Goal: Contribute content: Contribute content

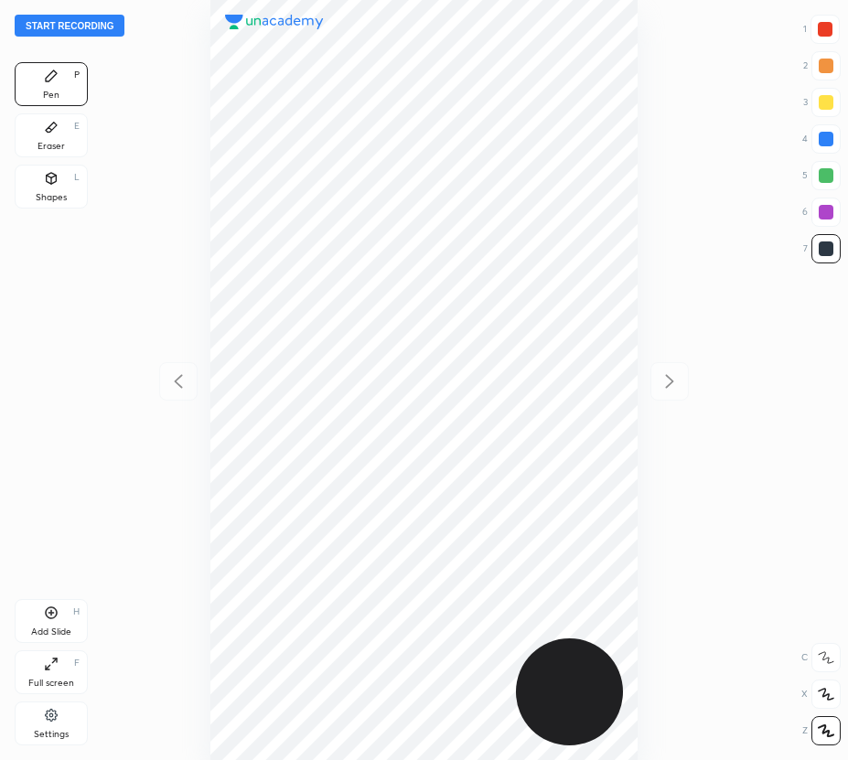
scroll to position [760, 555]
click at [102, 21] on button "Start recording" at bounding box center [70, 26] width 110 height 22
click at [823, 27] on div at bounding box center [825, 29] width 15 height 15
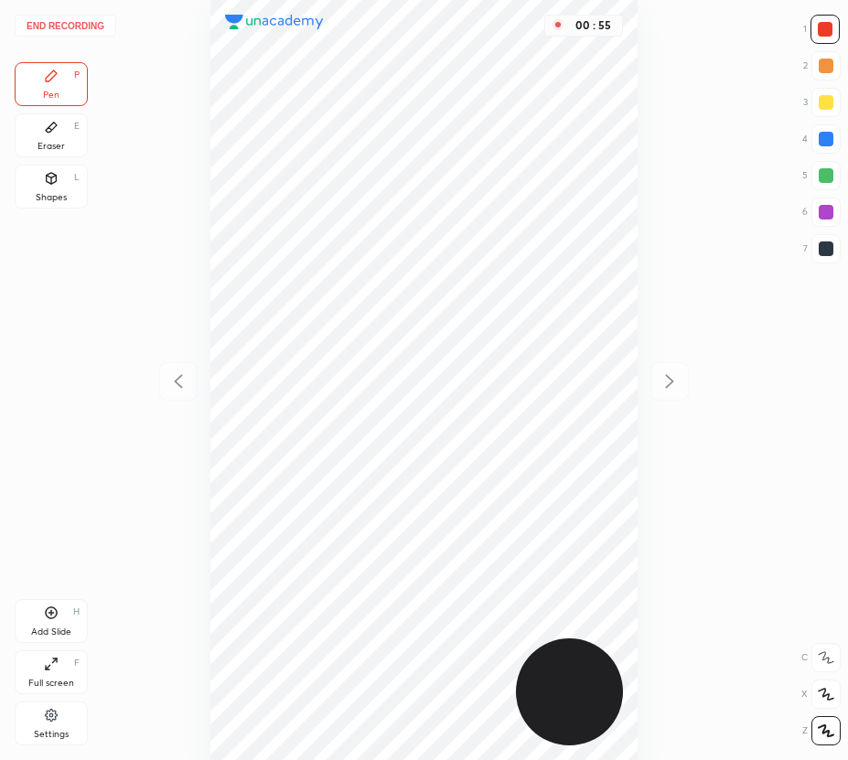
click at [50, 612] on icon at bounding box center [50, 612] width 5 height 5
drag, startPoint x: 177, startPoint y: 375, endPoint x: 175, endPoint y: 361, distance: 14.0
click at [177, 372] on icon at bounding box center [178, 381] width 22 height 22
click at [665, 373] on icon at bounding box center [669, 381] width 22 height 22
click at [179, 380] on icon at bounding box center [178, 381] width 22 height 22
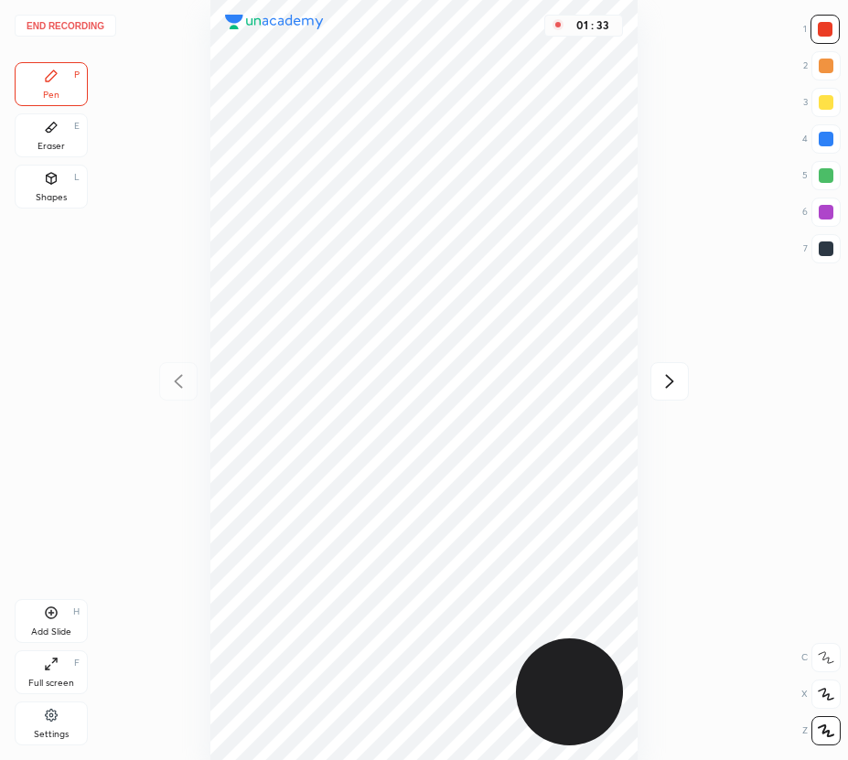
click at [179, 381] on div "01 : 33" at bounding box center [423, 380] width 555 height 760
click at [676, 378] on icon at bounding box center [669, 381] width 22 height 22
click at [676, 380] on div "01 : 36" at bounding box center [423, 380] width 555 height 760
click at [62, 85] on div "Pen P" at bounding box center [51, 84] width 73 height 44
click at [55, 618] on icon at bounding box center [51, 612] width 15 height 15
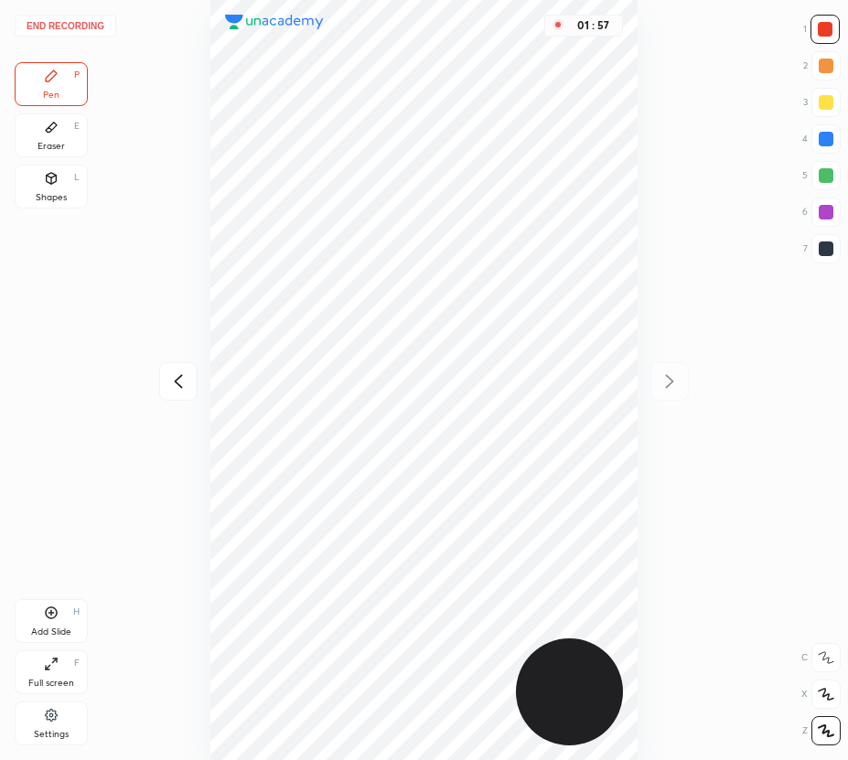
drag, startPoint x: 64, startPoint y: 132, endPoint x: 153, endPoint y: 191, distance: 106.8
click at [78, 143] on div "Eraser E" at bounding box center [51, 135] width 73 height 44
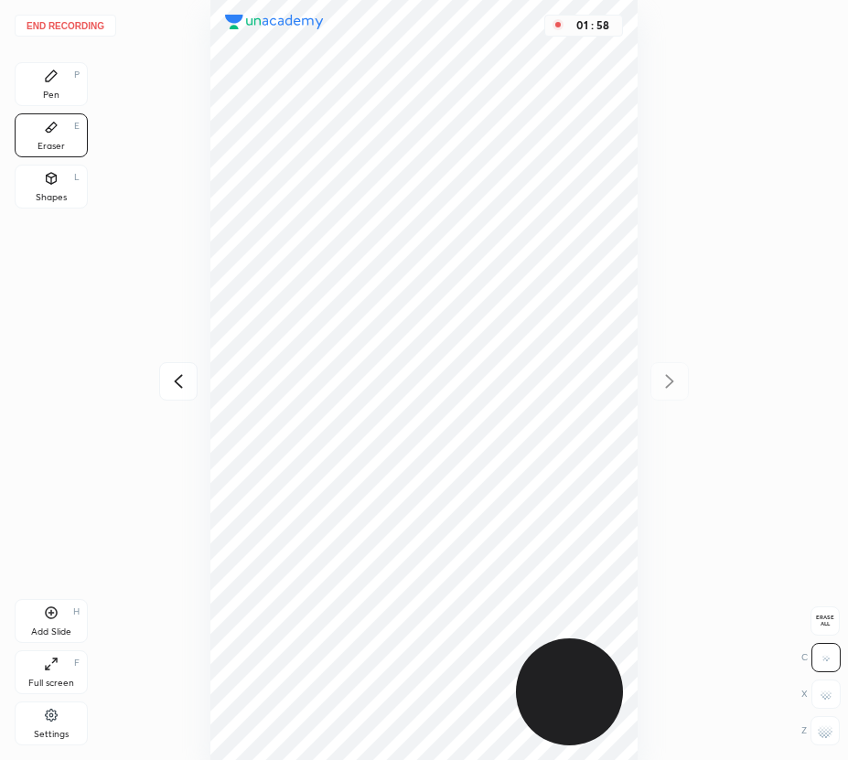
click at [47, 90] on div "Pen P" at bounding box center [51, 84] width 73 height 44
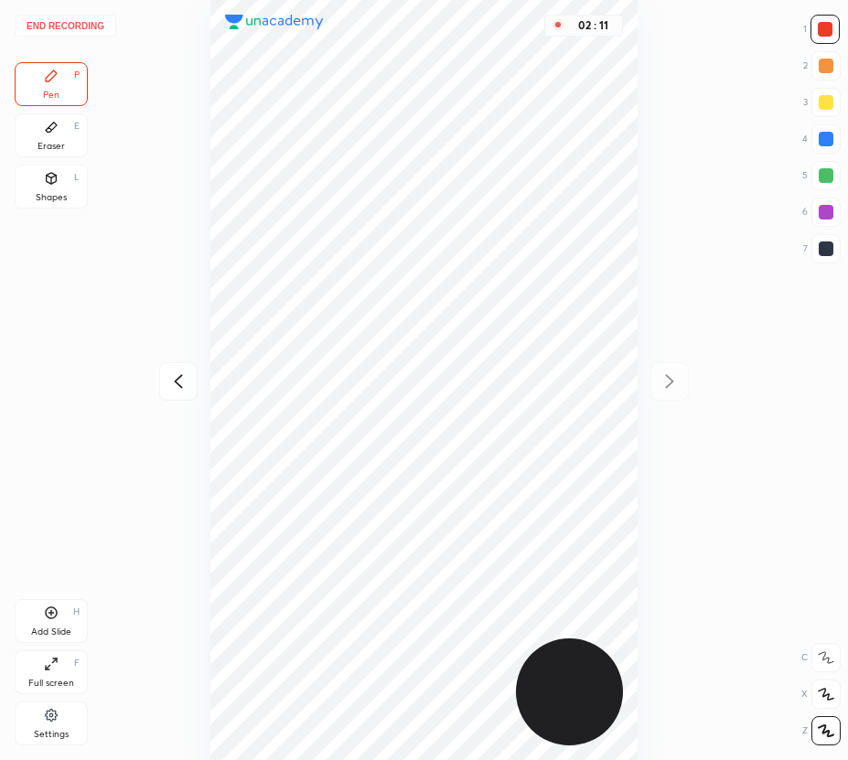
click at [53, 612] on icon at bounding box center [51, 612] width 15 height 15
click at [174, 375] on icon at bounding box center [178, 381] width 22 height 22
click at [676, 371] on div at bounding box center [669, 381] width 38 height 38
click at [819, 178] on div at bounding box center [826, 175] width 15 height 15
click at [187, 376] on icon at bounding box center [178, 381] width 22 height 22
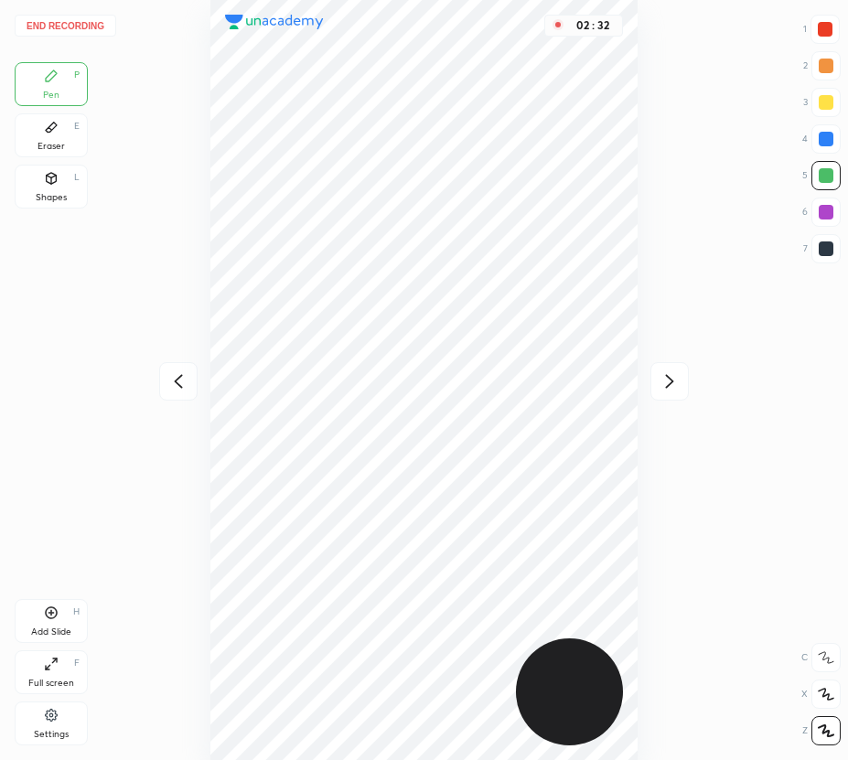
click at [183, 379] on icon at bounding box center [178, 381] width 22 height 22
click at [671, 384] on icon at bounding box center [669, 381] width 22 height 22
drag, startPoint x: 669, startPoint y: 381, endPoint x: 644, endPoint y: 381, distance: 24.7
click at [664, 381] on icon at bounding box center [669, 381] width 22 height 22
drag, startPoint x: 827, startPoint y: 246, endPoint x: 809, endPoint y: 254, distance: 19.2
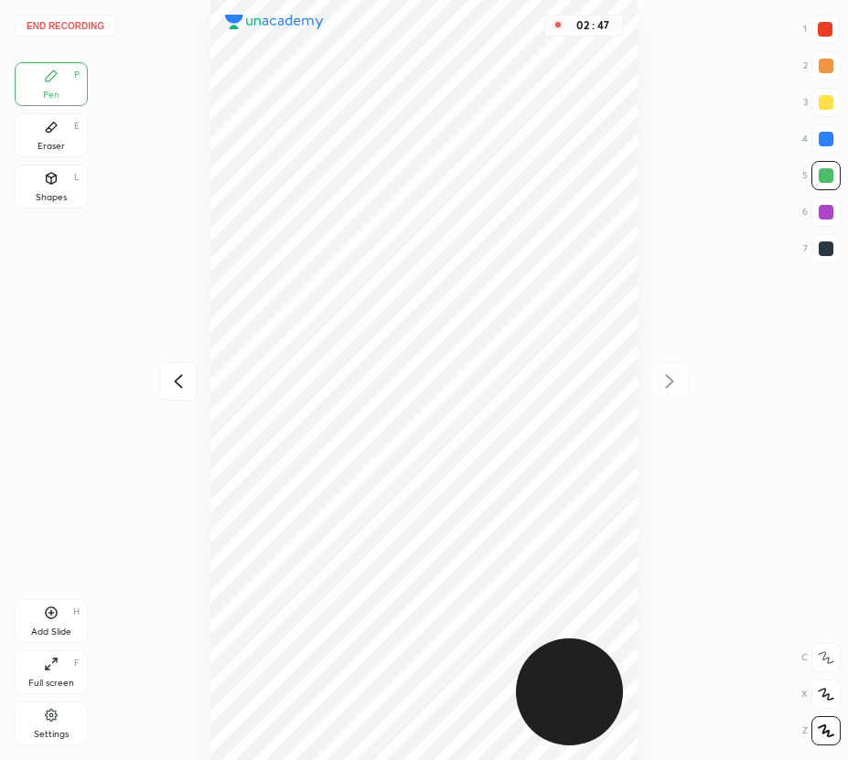
click at [822, 251] on div at bounding box center [826, 248] width 15 height 15
drag, startPoint x: 827, startPoint y: 211, endPoint x: 754, endPoint y: 262, distance: 88.8
click at [826, 212] on div at bounding box center [826, 212] width 15 height 15
click at [90, 23] on button "End recording" at bounding box center [66, 26] width 102 height 22
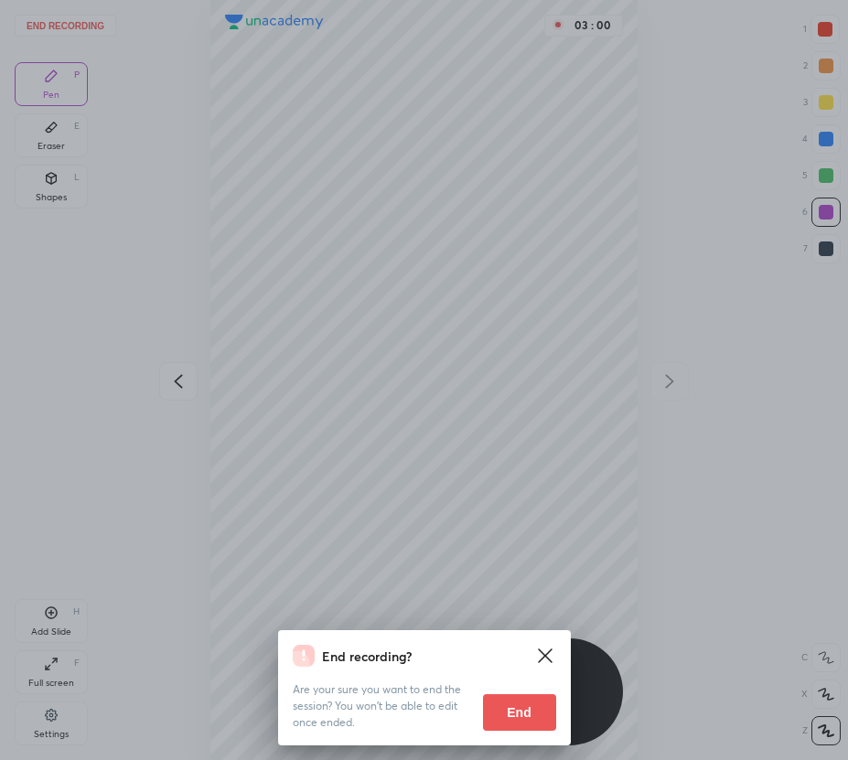
drag, startPoint x: 522, startPoint y: 711, endPoint x: 449, endPoint y: 626, distance: 111.5
click at [521, 710] on button "End" at bounding box center [519, 712] width 73 height 37
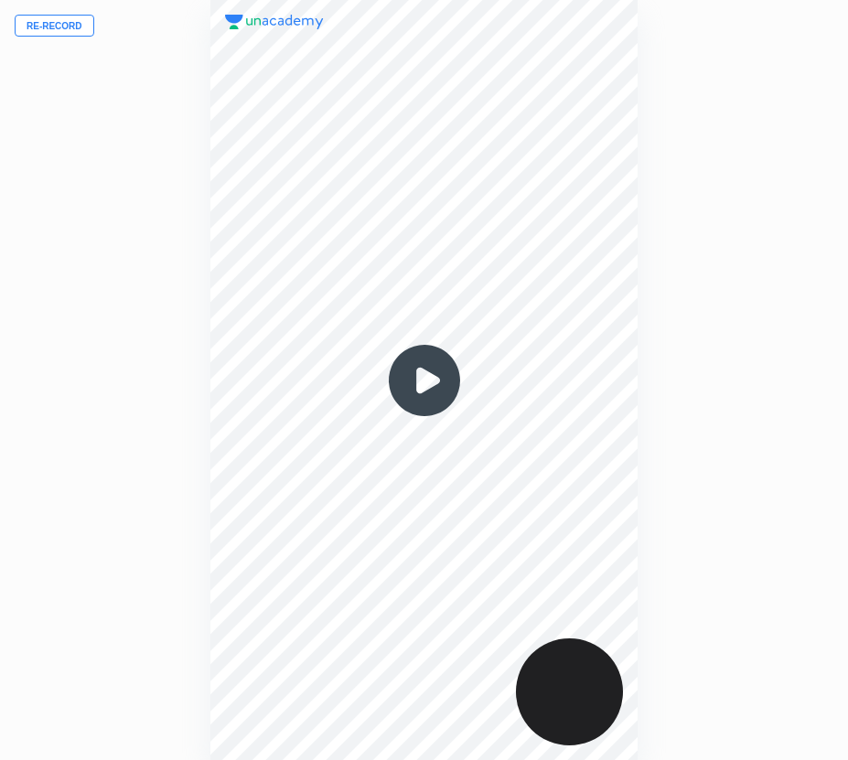
click at [69, 30] on button "Re-record" at bounding box center [55, 26] width 80 height 22
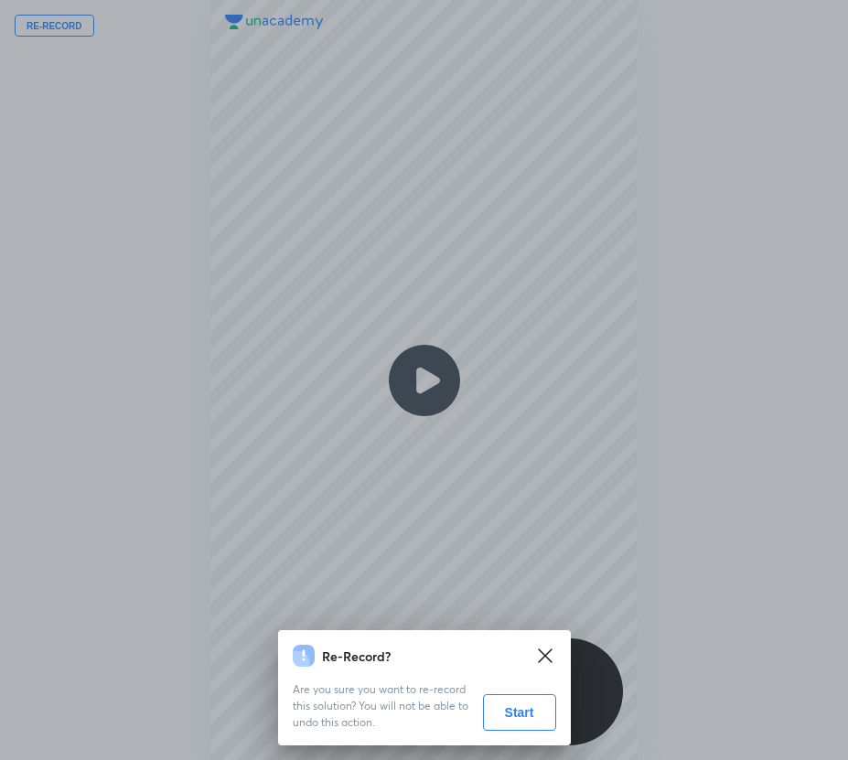
click at [517, 711] on button "Start" at bounding box center [519, 712] width 73 height 37
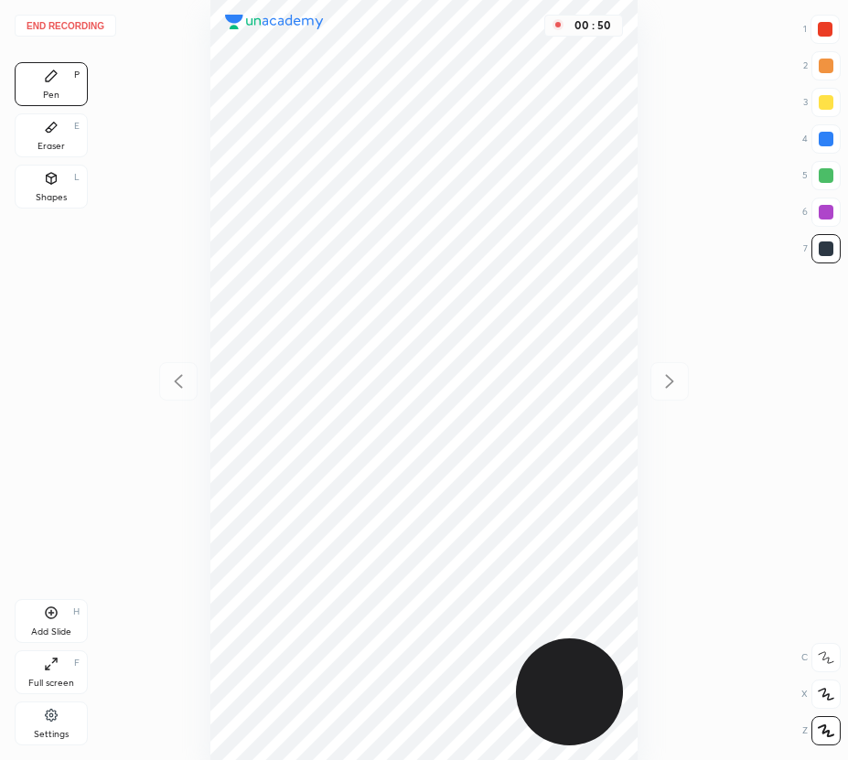
click at [51, 614] on icon at bounding box center [50, 612] width 5 height 5
click at [824, 209] on div at bounding box center [826, 212] width 15 height 15
click at [59, 620] on div "Add Slide H" at bounding box center [51, 621] width 73 height 44
click at [176, 380] on icon at bounding box center [178, 381] width 8 height 14
click at [662, 385] on icon at bounding box center [669, 381] width 22 height 22
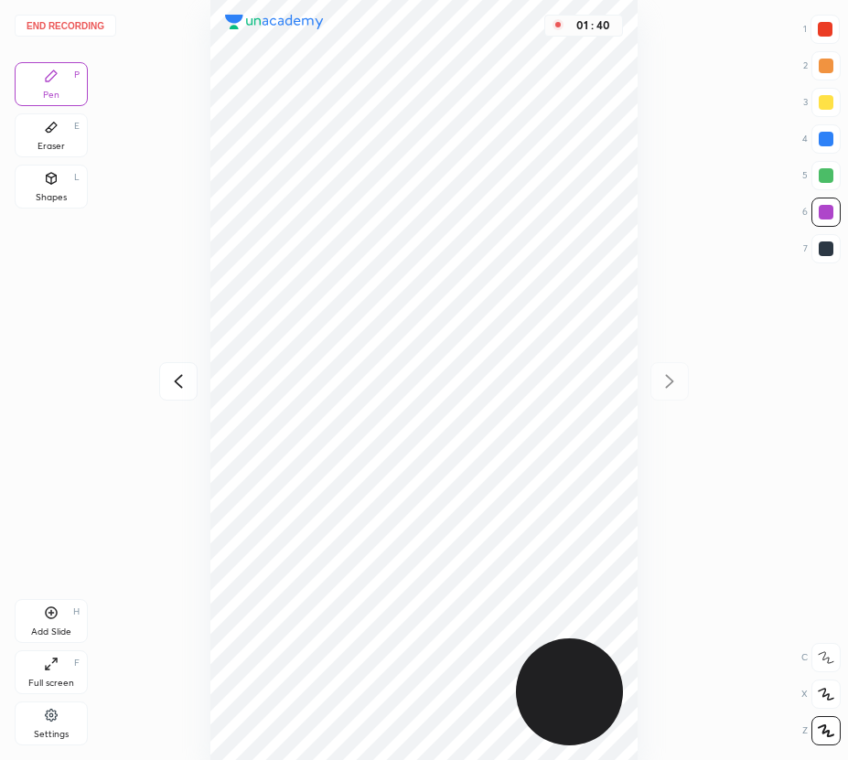
click at [822, 63] on div at bounding box center [826, 66] width 15 height 15
click at [61, 179] on div "Shapes L" at bounding box center [51, 187] width 73 height 44
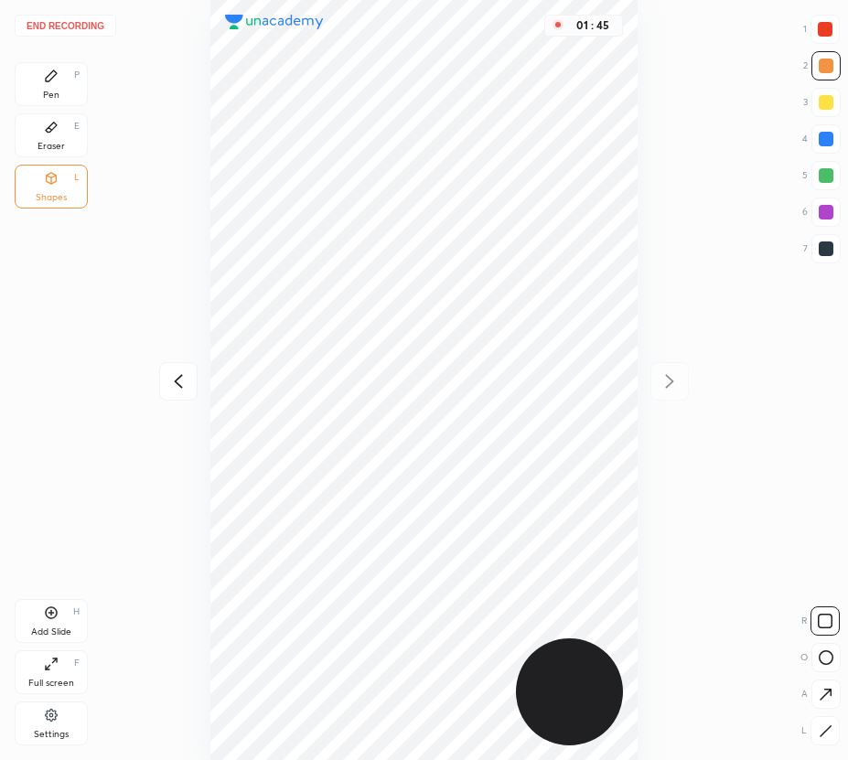
click at [174, 382] on icon at bounding box center [178, 381] width 22 height 22
click at [664, 380] on icon at bounding box center [669, 381] width 22 height 22
drag, startPoint x: 830, startPoint y: 248, endPoint x: 742, endPoint y: 220, distance: 92.0
click at [829, 248] on div at bounding box center [826, 248] width 15 height 15
click at [824, 134] on div at bounding box center [826, 139] width 15 height 15
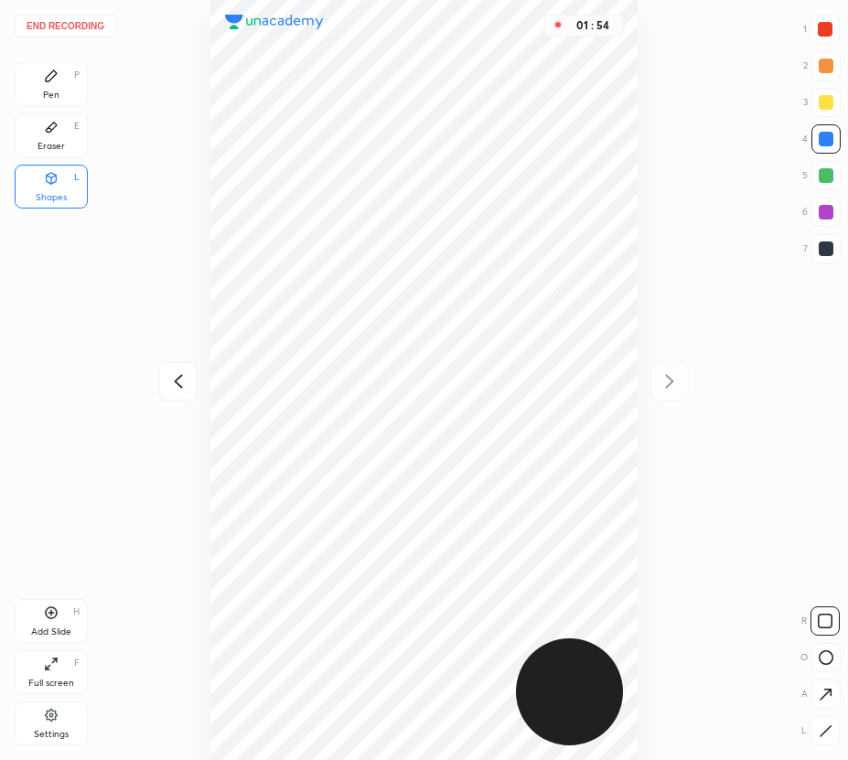
click at [51, 88] on div "Pen P" at bounding box center [51, 84] width 73 height 44
click at [47, 616] on icon at bounding box center [52, 613] width 12 height 12
drag, startPoint x: 833, startPoint y: 207, endPoint x: 765, endPoint y: 234, distance: 73.9
click at [832, 209] on div at bounding box center [825, 212] width 29 height 29
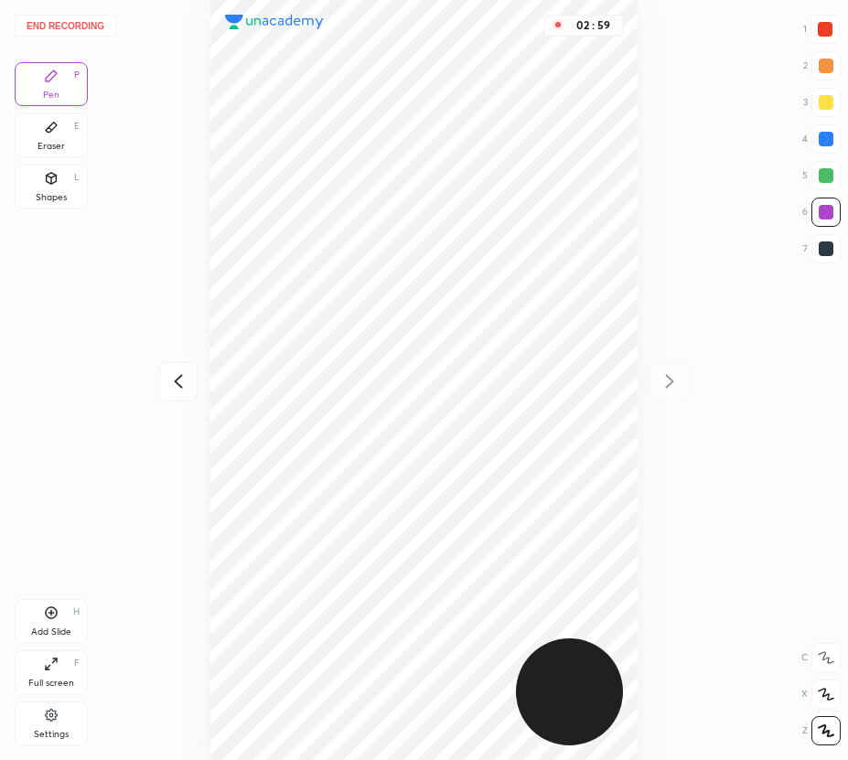
click at [830, 251] on div at bounding box center [826, 248] width 15 height 15
click at [829, 173] on div at bounding box center [826, 175] width 15 height 15
click at [181, 380] on icon at bounding box center [178, 381] width 22 height 22
click at [673, 383] on icon at bounding box center [669, 381] width 22 height 22
click at [671, 379] on div "03 : 27" at bounding box center [423, 380] width 555 height 760
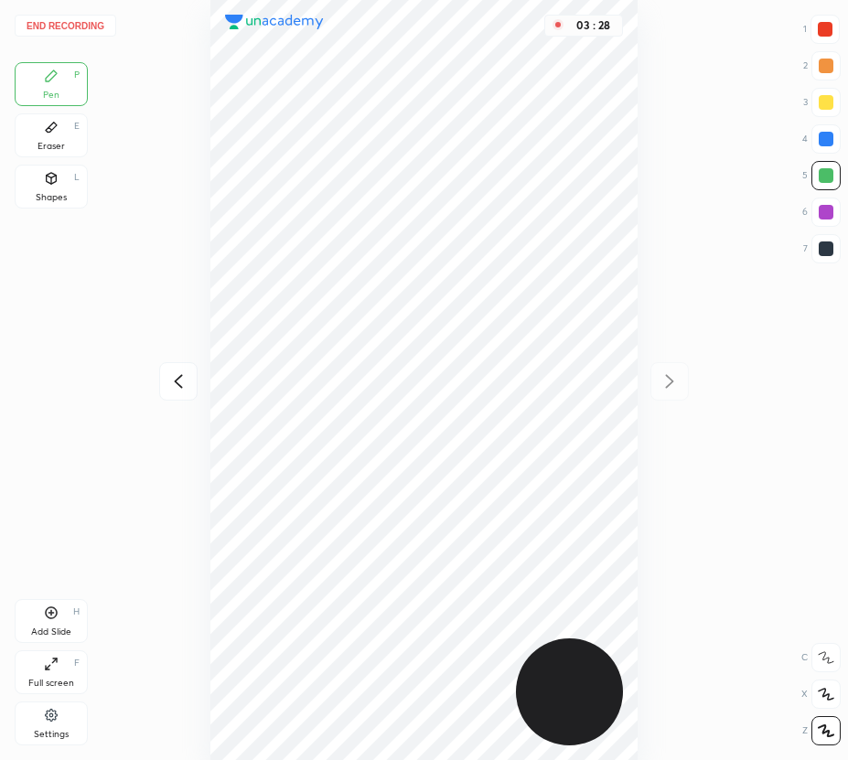
drag, startPoint x: 48, startPoint y: 626, endPoint x: 119, endPoint y: 495, distance: 148.5
click at [48, 627] on div "Add Slide" at bounding box center [51, 631] width 40 height 9
click at [186, 382] on icon at bounding box center [178, 381] width 22 height 22
click at [672, 381] on icon at bounding box center [669, 381] width 22 height 22
click at [187, 373] on icon at bounding box center [178, 381] width 22 height 22
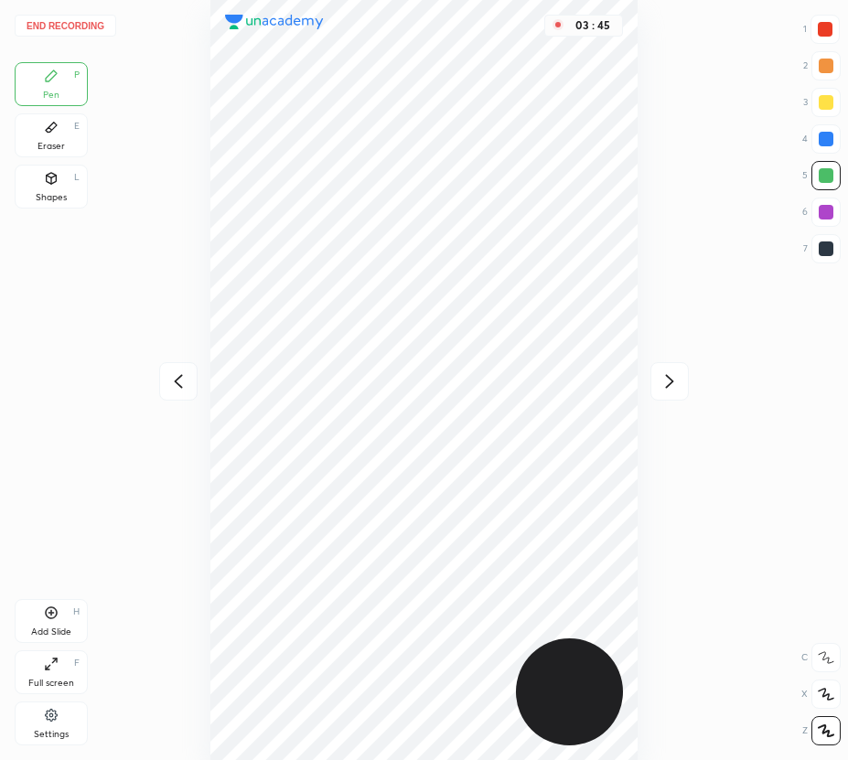
click at [669, 380] on icon at bounding box center [669, 381] width 22 height 22
drag, startPoint x: 823, startPoint y: 34, endPoint x: 782, endPoint y: 50, distance: 44.3
click at [823, 35] on div at bounding box center [825, 29] width 15 height 15
click at [67, 31] on button "End recording" at bounding box center [66, 26] width 102 height 22
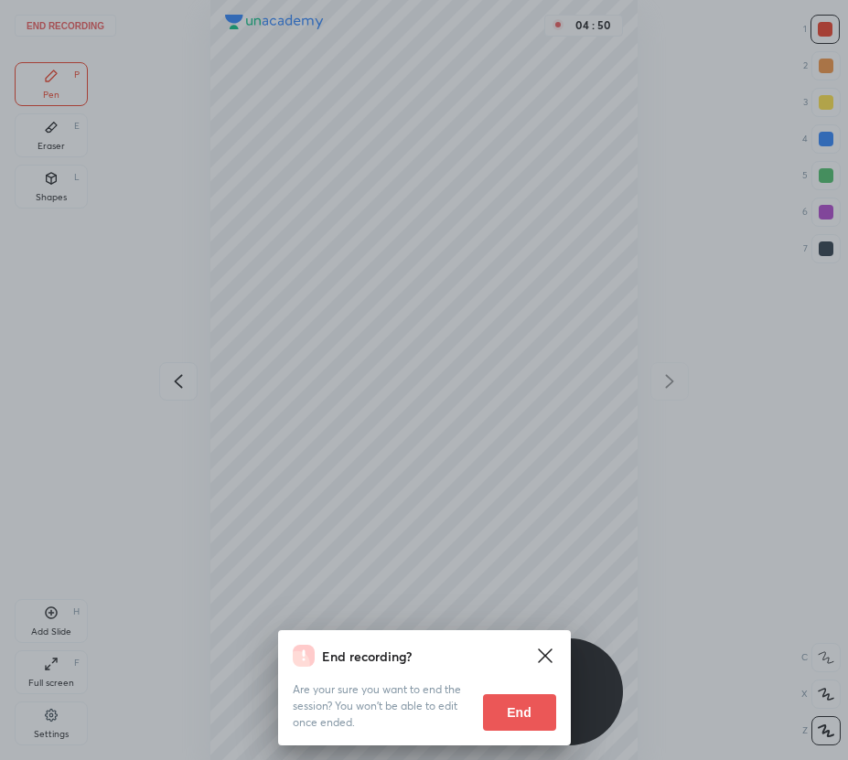
drag, startPoint x: 530, startPoint y: 708, endPoint x: 507, endPoint y: 705, distance: 23.0
click at [527, 711] on button "End" at bounding box center [519, 712] width 73 height 37
